Goal: Entertainment & Leisure: Consume media (video, audio)

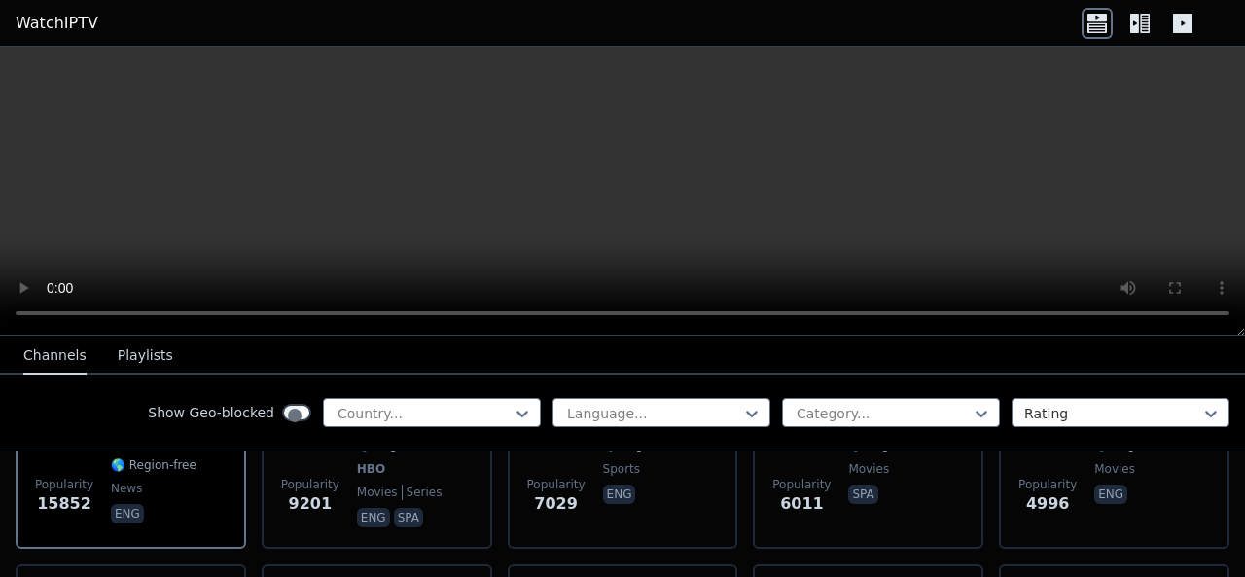
scroll to position [311, 0]
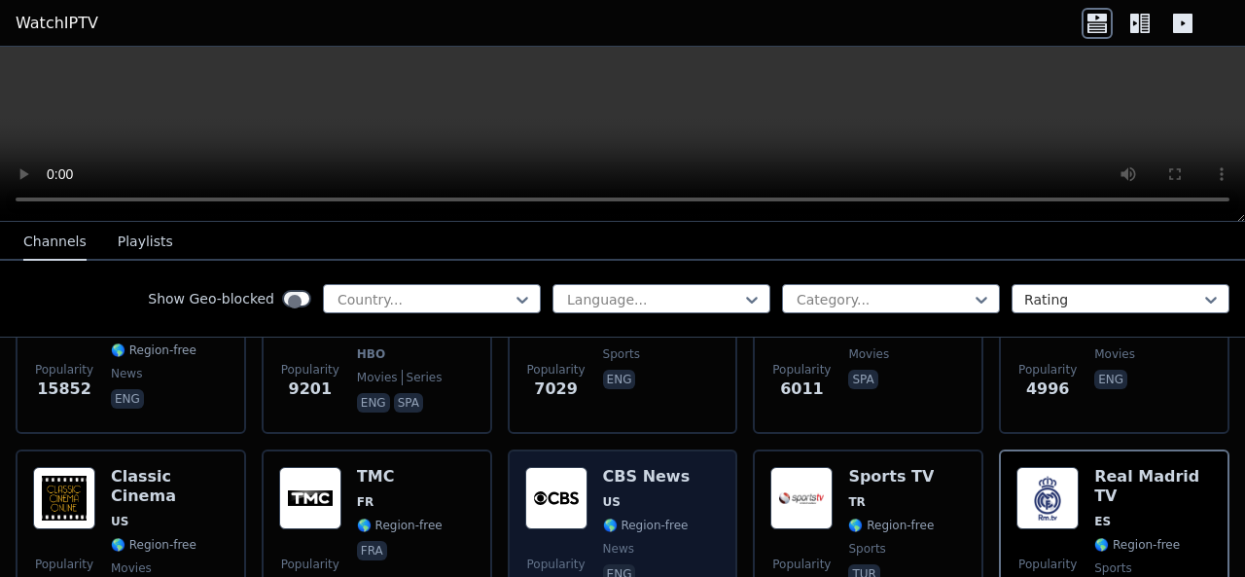
click at [655, 467] on div "Popularity 3691 CBS News US 🌎 Region-free news eng" at bounding box center [622, 537] width 195 height 140
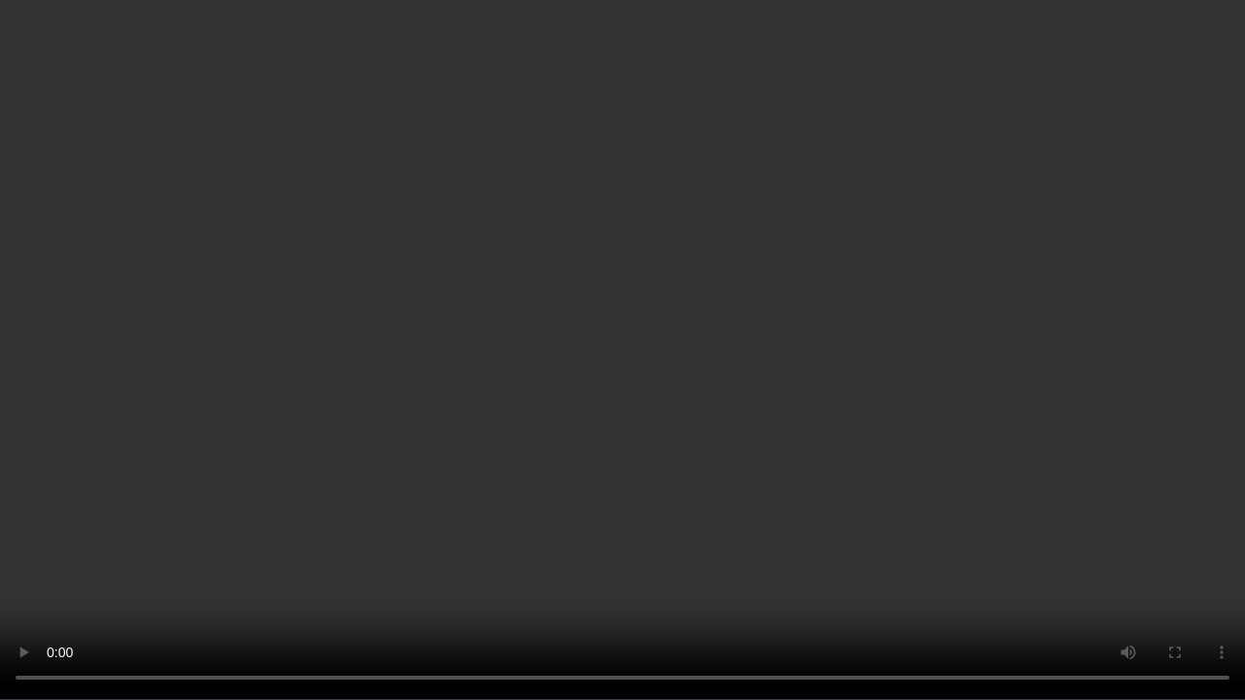
click at [1181, 244] on video at bounding box center [622, 350] width 1245 height 700
click at [1164, 267] on video at bounding box center [622, 350] width 1245 height 700
click at [1144, 289] on video at bounding box center [622, 350] width 1245 height 700
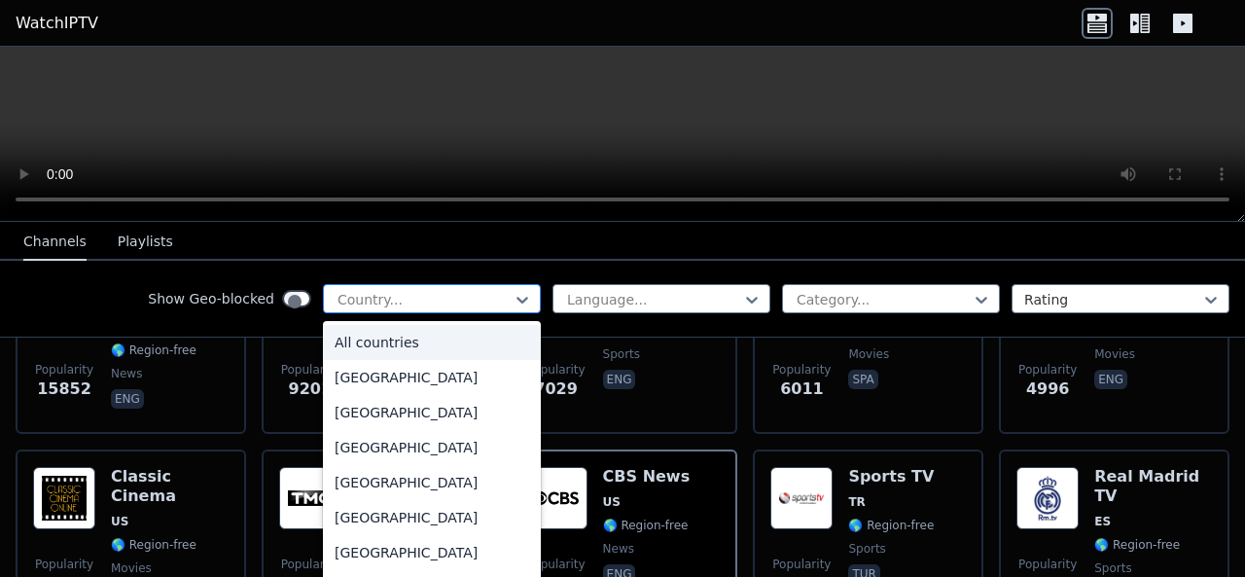
click at [541, 284] on div "Country..." at bounding box center [432, 298] width 218 height 29
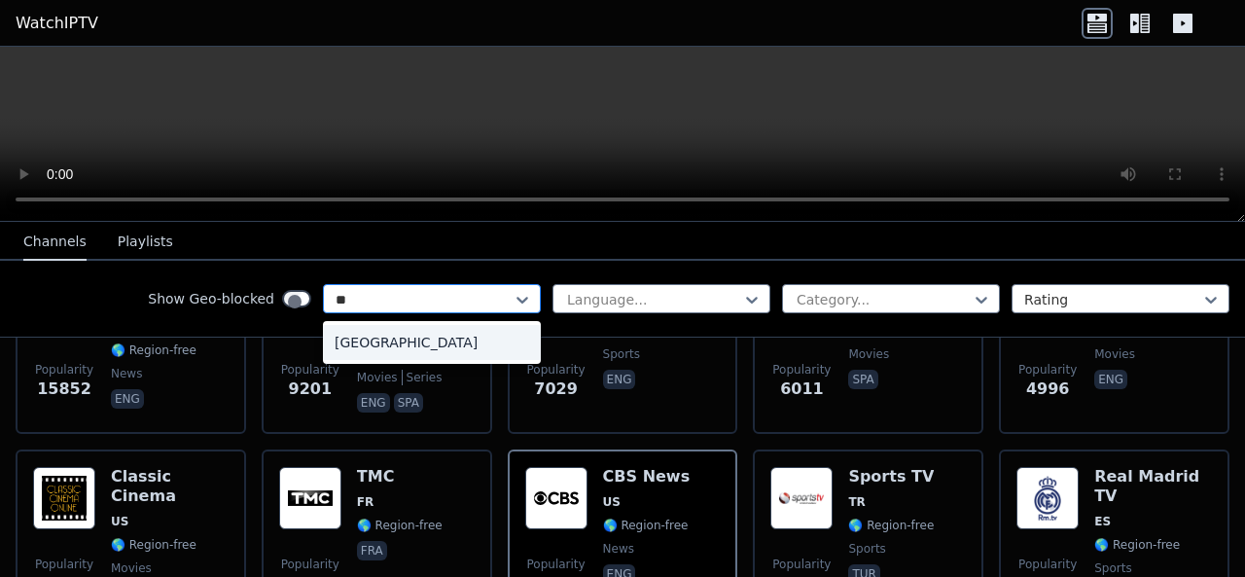
type input "***"
click at [541, 325] on div "[GEOGRAPHIC_DATA]" at bounding box center [432, 342] width 218 height 35
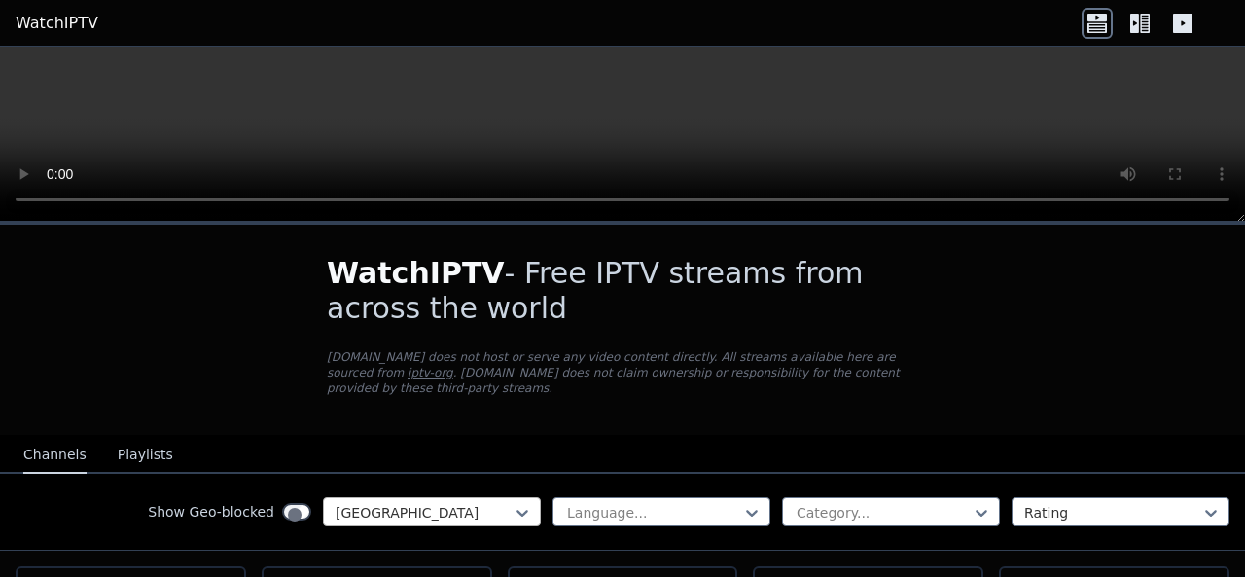
click at [541, 497] on div "Show Geo-blocked [GEOGRAPHIC_DATA]" at bounding box center [344, 511] width 393 height 29
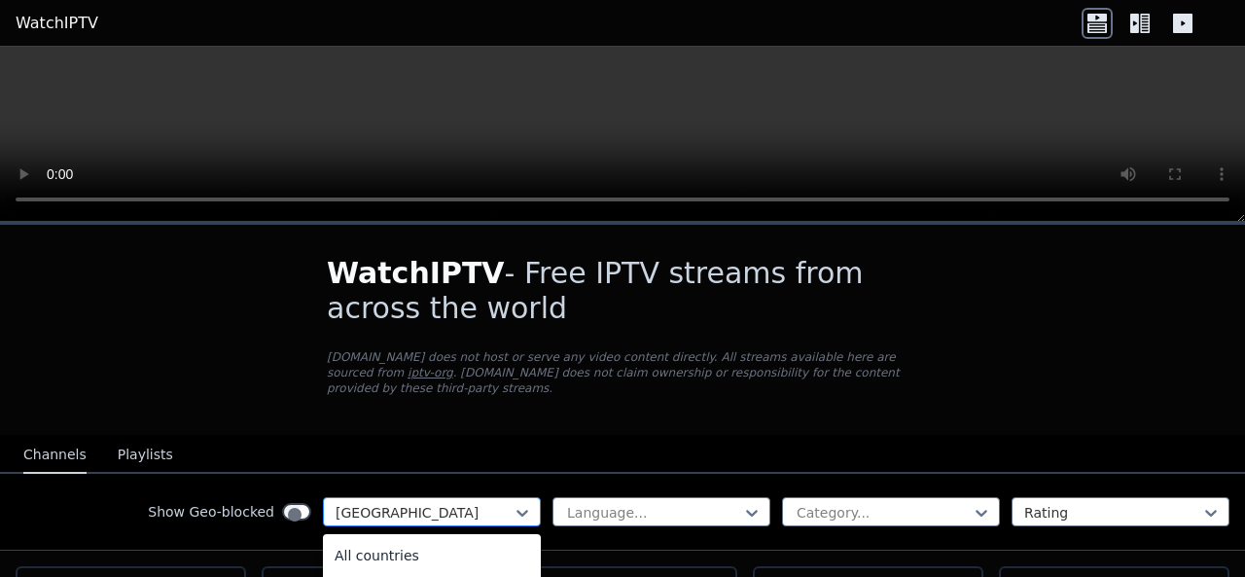
scroll to position [4318, 0]
click at [512, 503] on div at bounding box center [423, 512] width 177 height 19
type input "*"
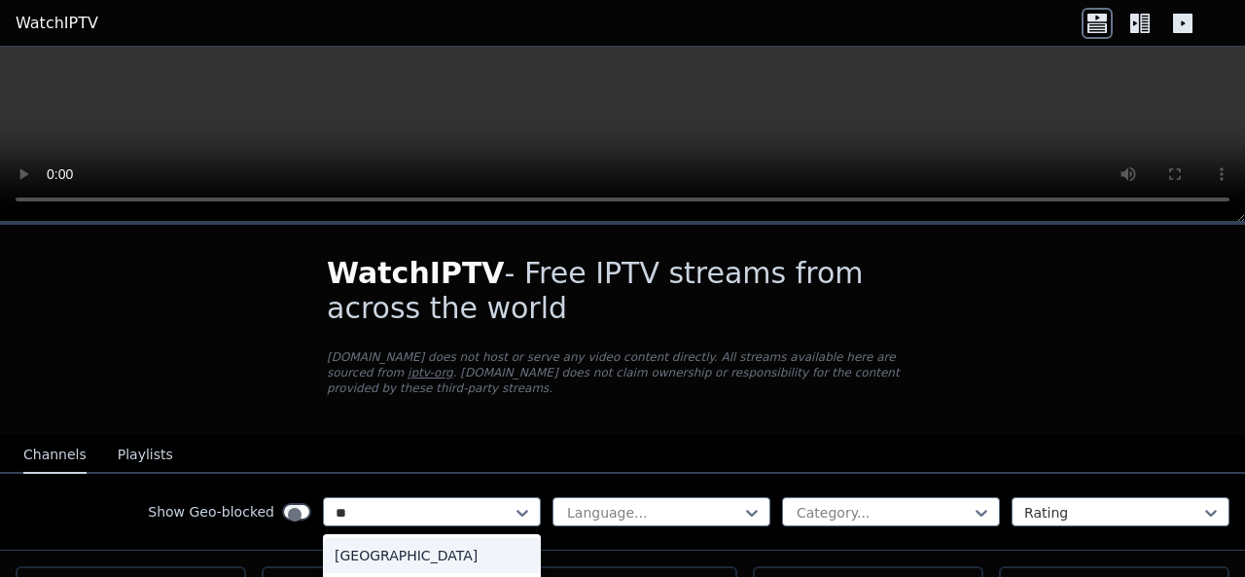
scroll to position [0, 0]
type input "***"
click at [541, 538] on div "[GEOGRAPHIC_DATA]" at bounding box center [432, 555] width 218 height 35
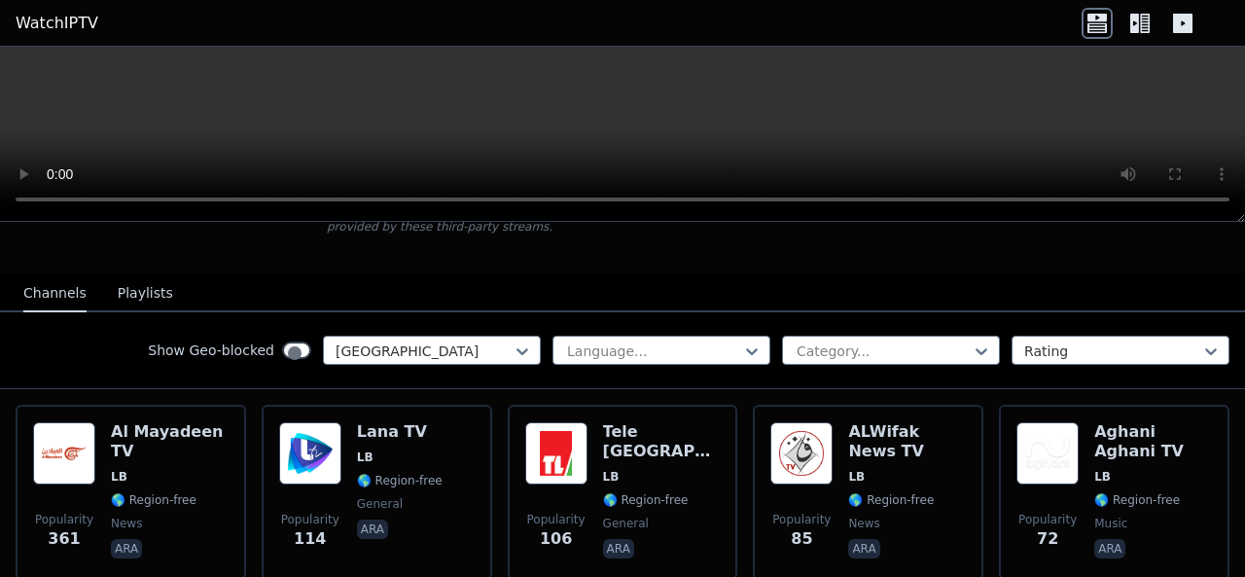
scroll to position [167, 0]
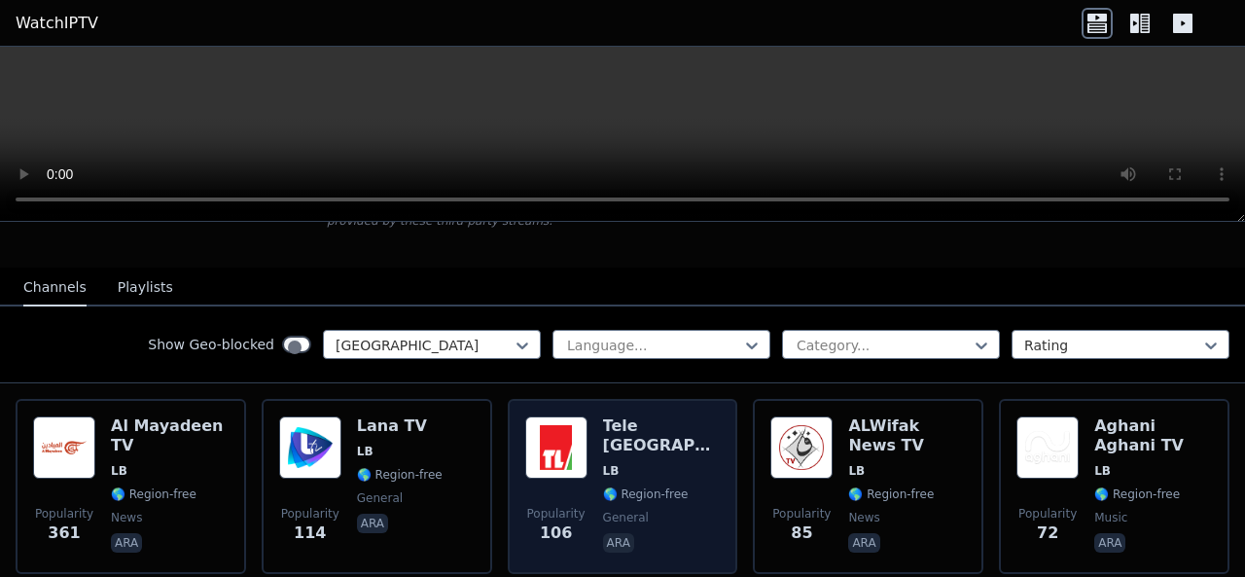
click at [621, 416] on h6 "Tele [GEOGRAPHIC_DATA]" at bounding box center [662, 435] width 118 height 39
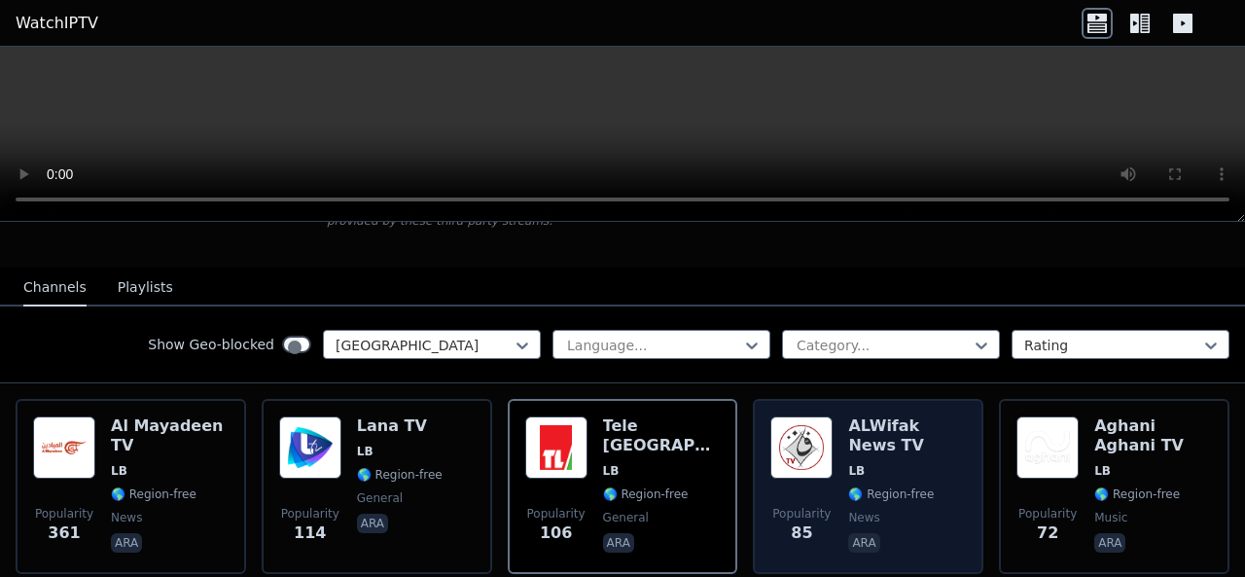
click at [872, 416] on div "ALWifak News TV LB 🌎 Region-free news ara" at bounding box center [907, 486] width 118 height 140
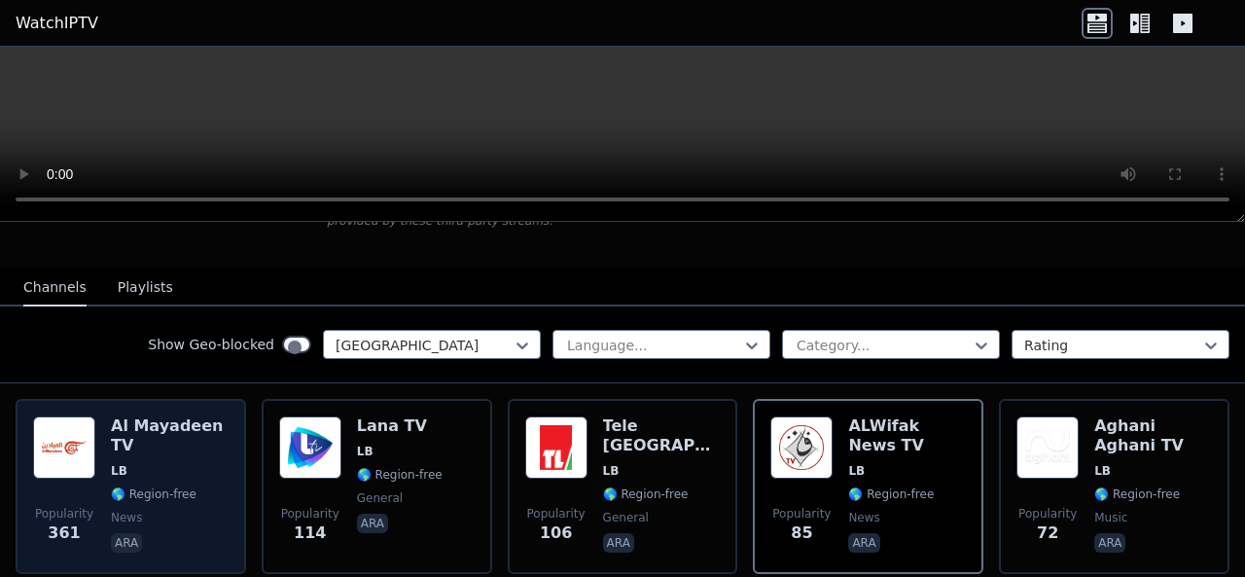
click at [135, 416] on div "Al Mayadeen TV LB 🌎 Region-free news ara" at bounding box center [170, 486] width 118 height 140
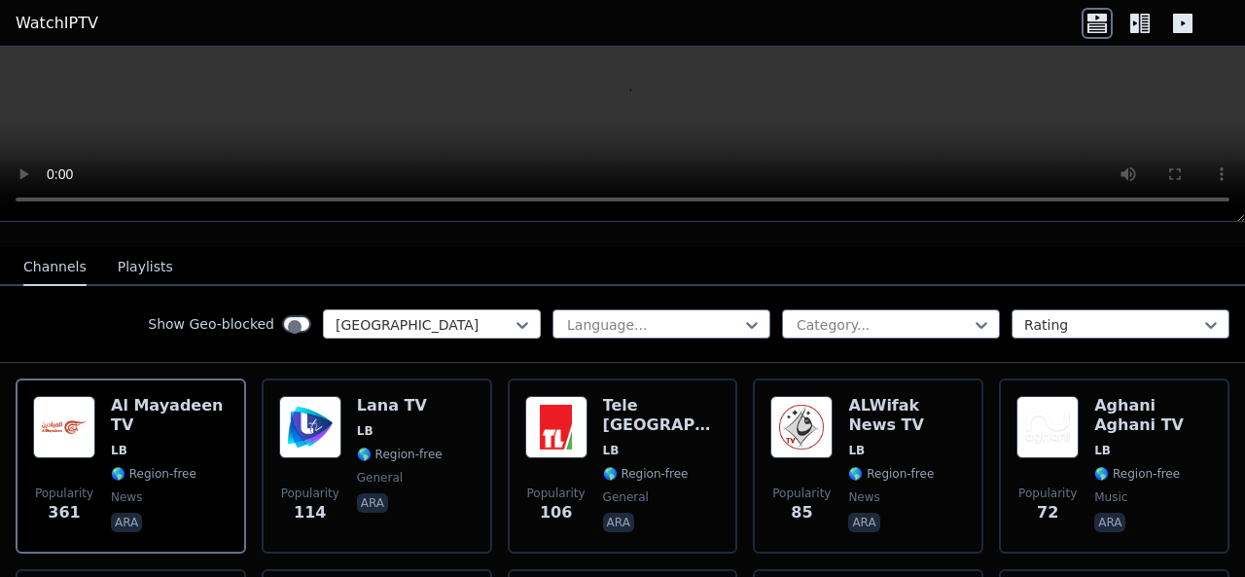
scroll to position [187, 0]
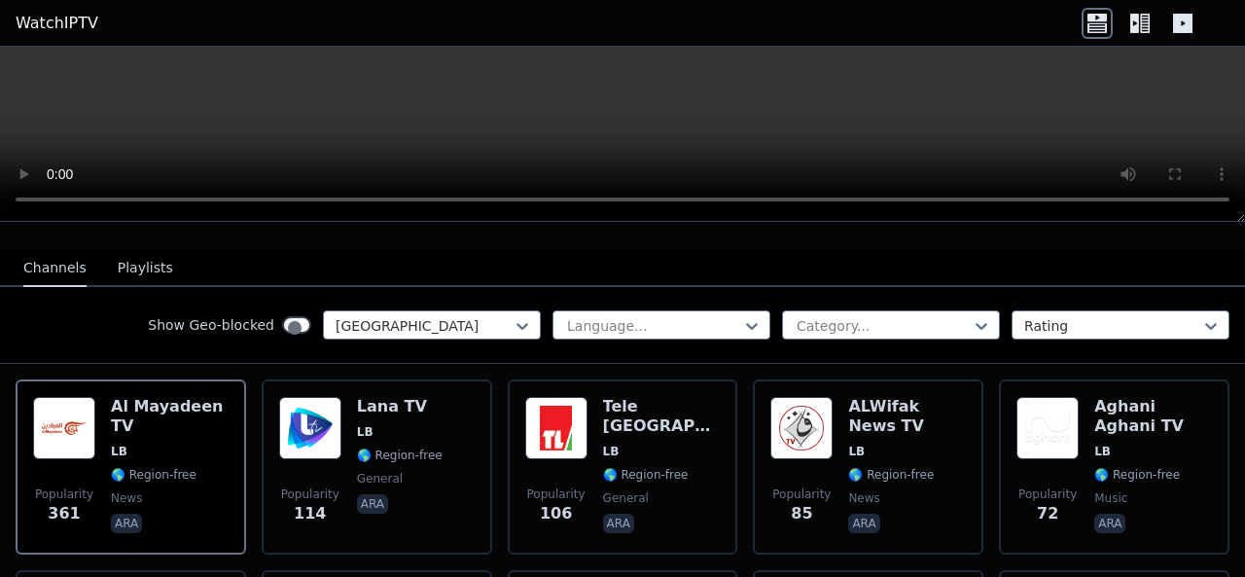
click at [118, 250] on button "Playlists" at bounding box center [145, 268] width 55 height 37
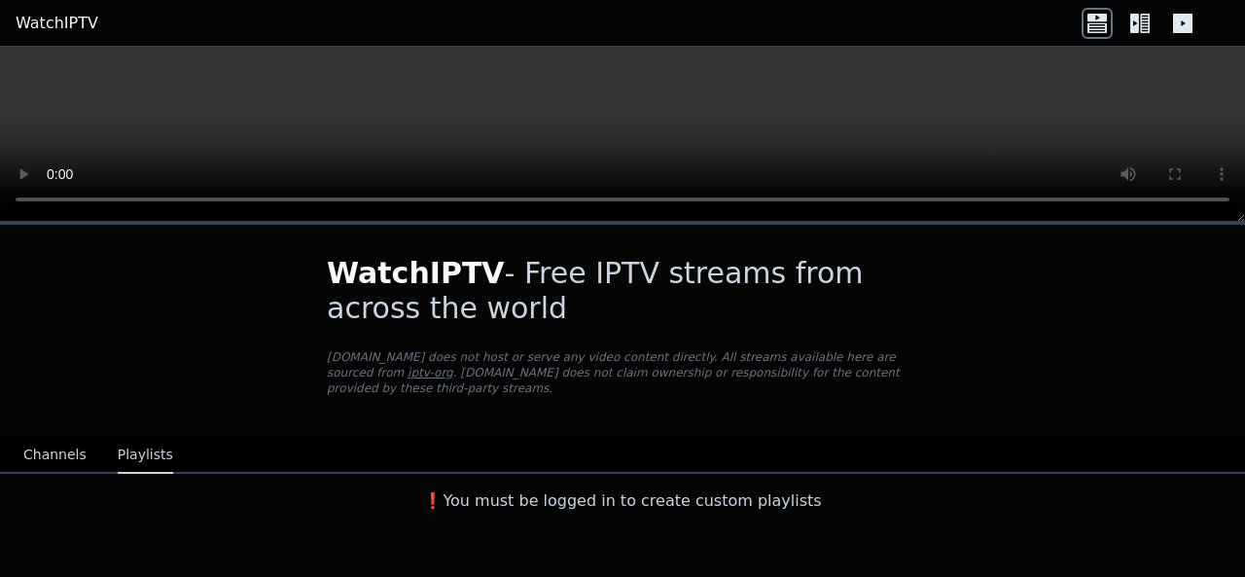
scroll to position [0, 0]
click at [35, 437] on button "Channels" at bounding box center [54, 455] width 63 height 37
